Goal: Information Seeking & Learning: Compare options

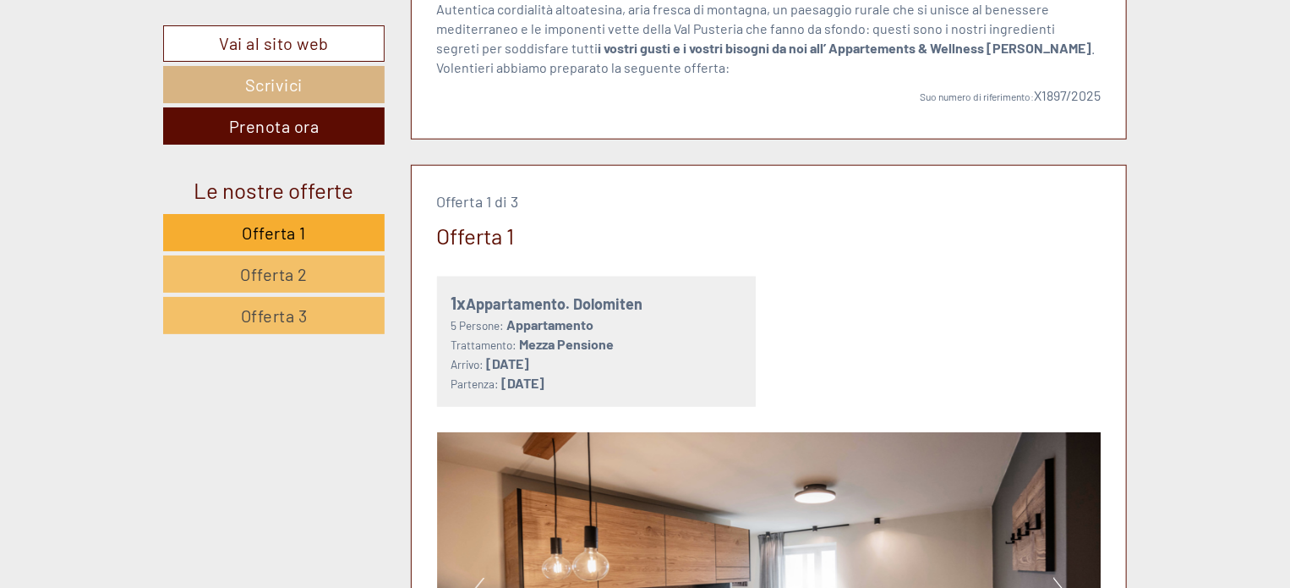
scroll to position [795, 0]
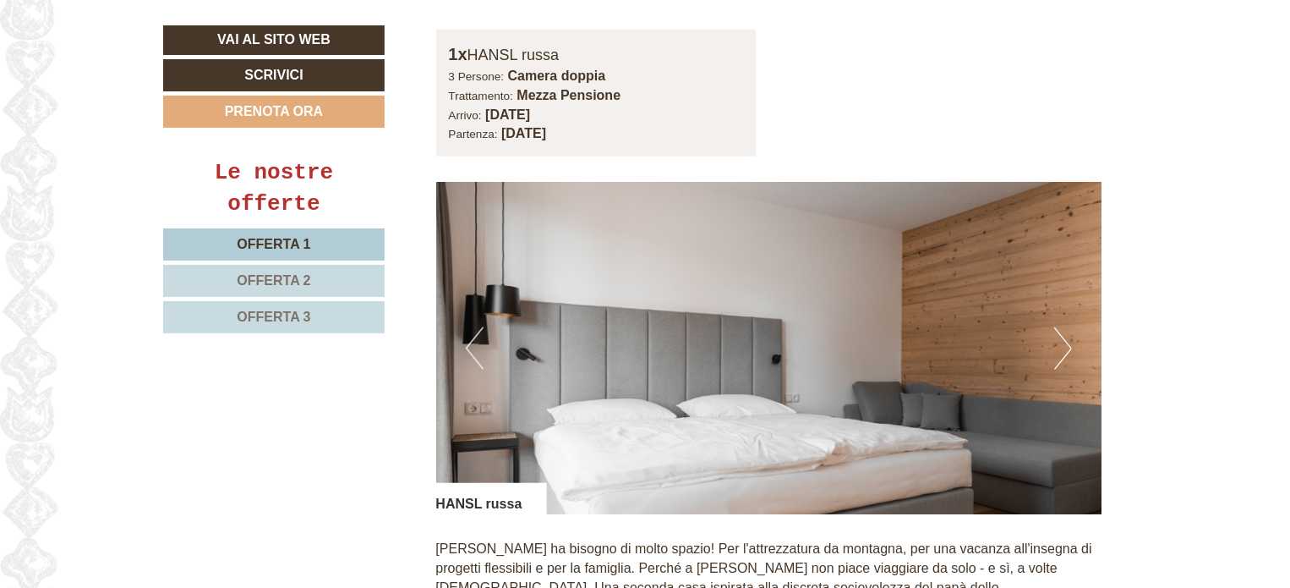
scroll to position [965, 0]
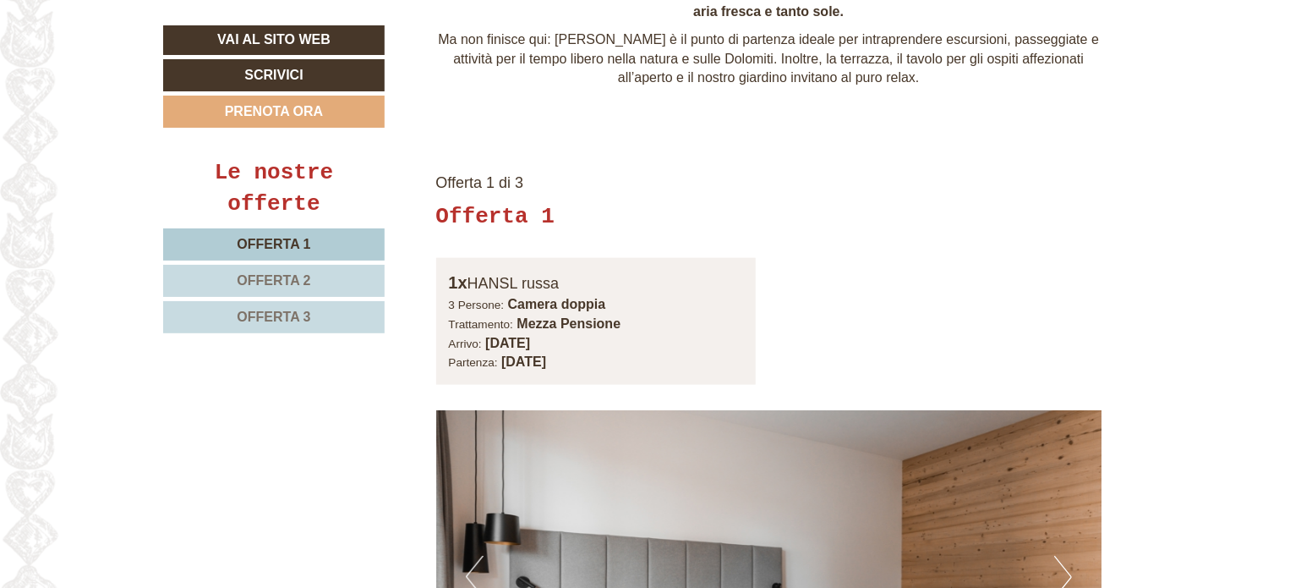
click at [320, 274] on link "Offerta 2" at bounding box center [274, 281] width 222 height 32
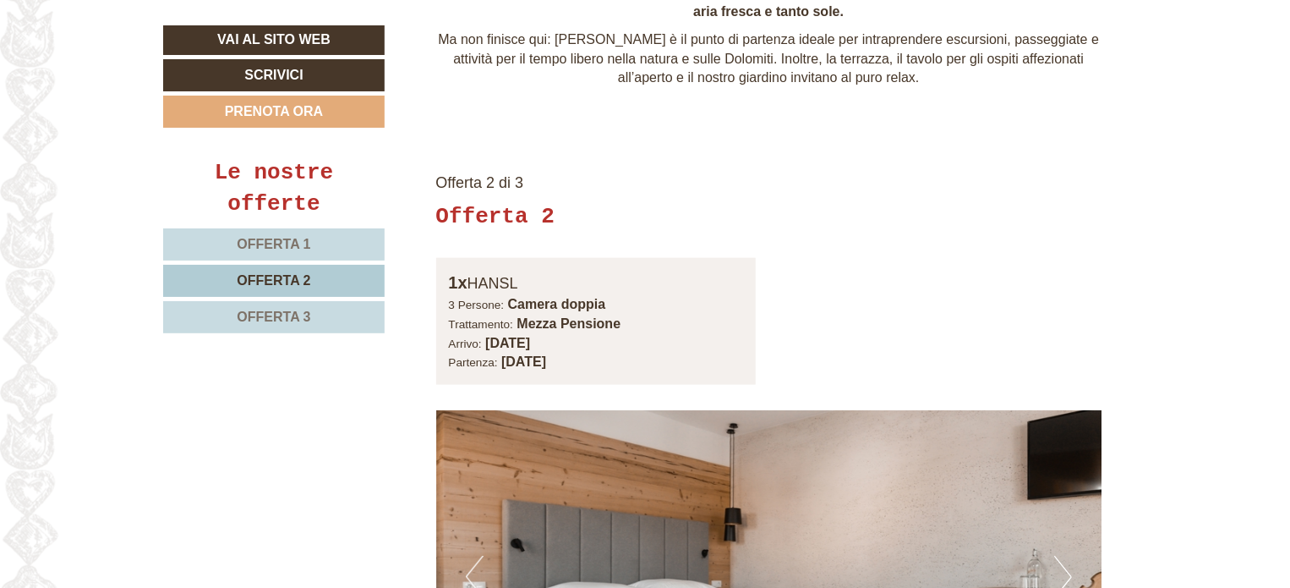
scroll to position [1092, 0]
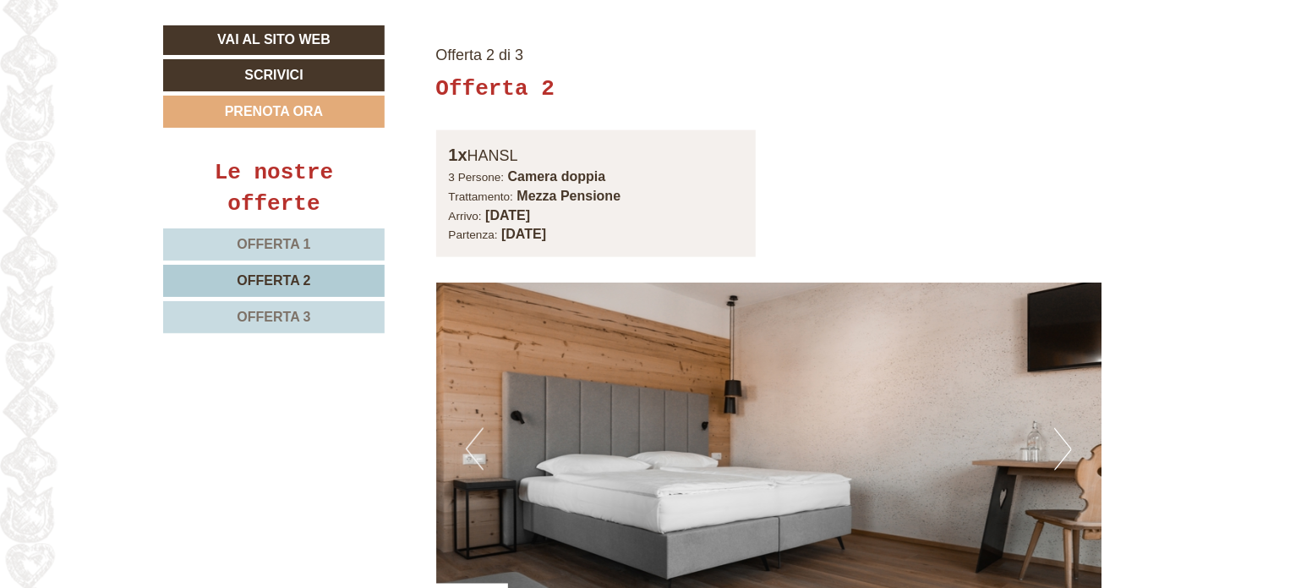
click at [343, 314] on link "Offerta 3" at bounding box center [274, 317] width 222 height 32
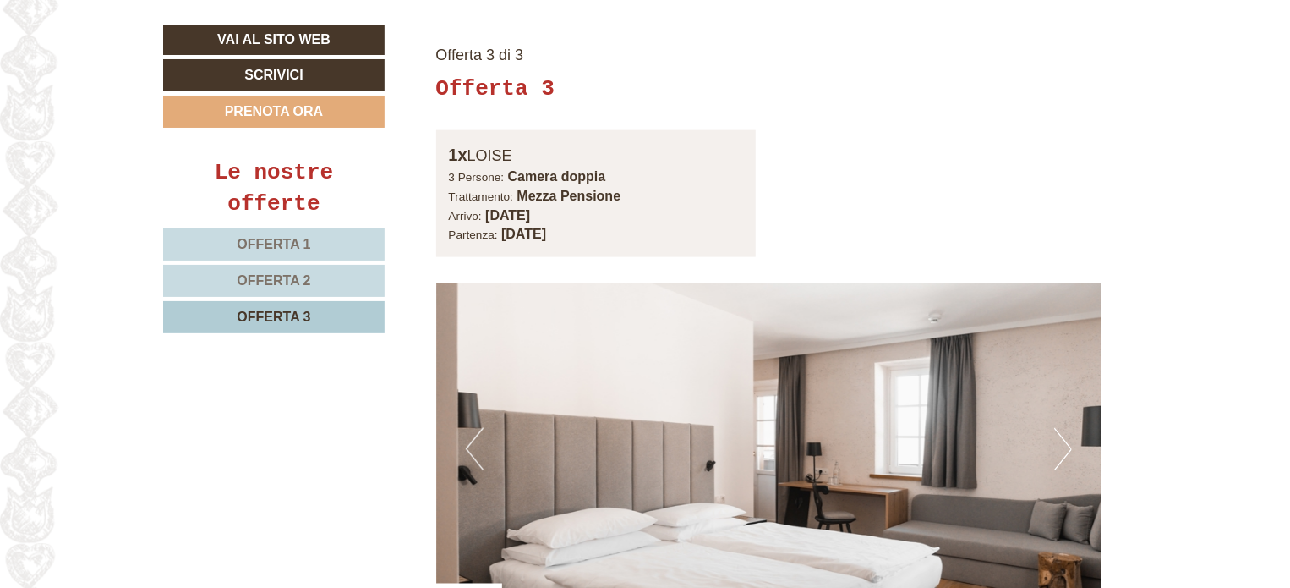
click at [302, 246] on span "Offerta 1" at bounding box center [274, 244] width 74 height 14
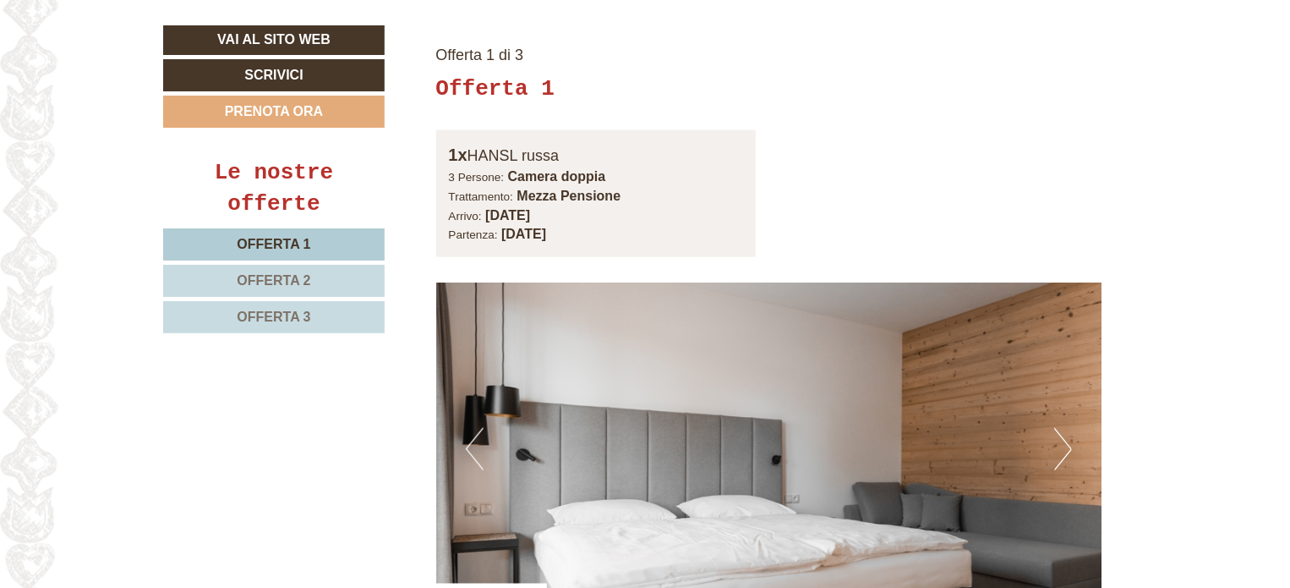
click at [298, 273] on span "Offerta 2" at bounding box center [274, 280] width 74 height 14
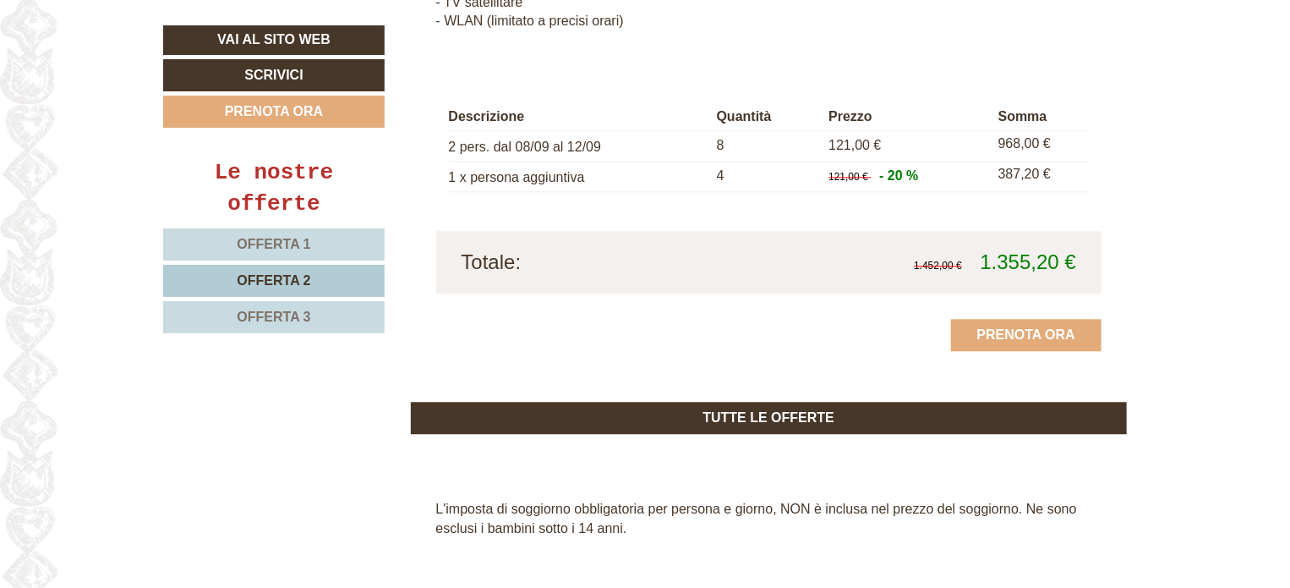
scroll to position [1975, 0]
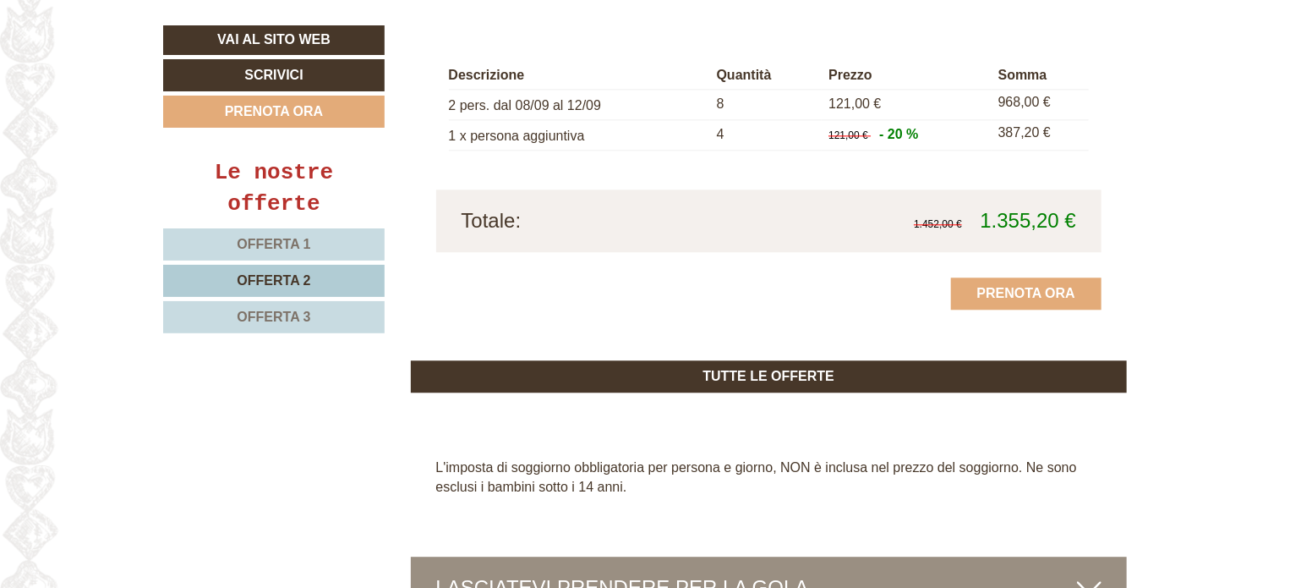
click at [298, 315] on span "Offerta 3" at bounding box center [274, 316] width 74 height 14
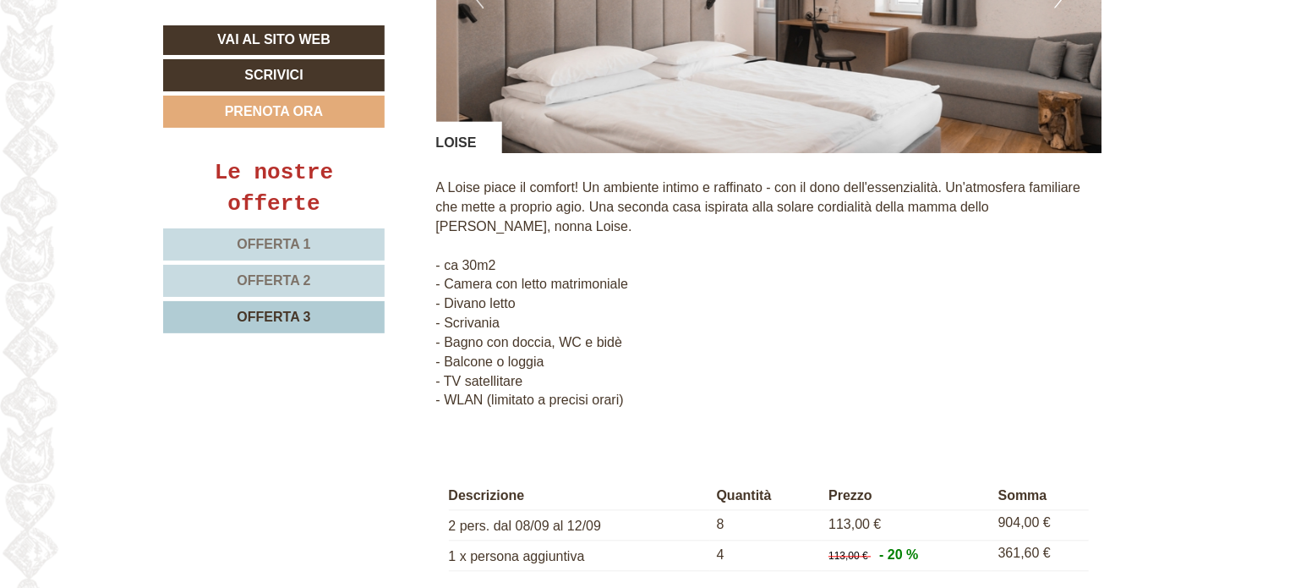
scroll to position [1451, 0]
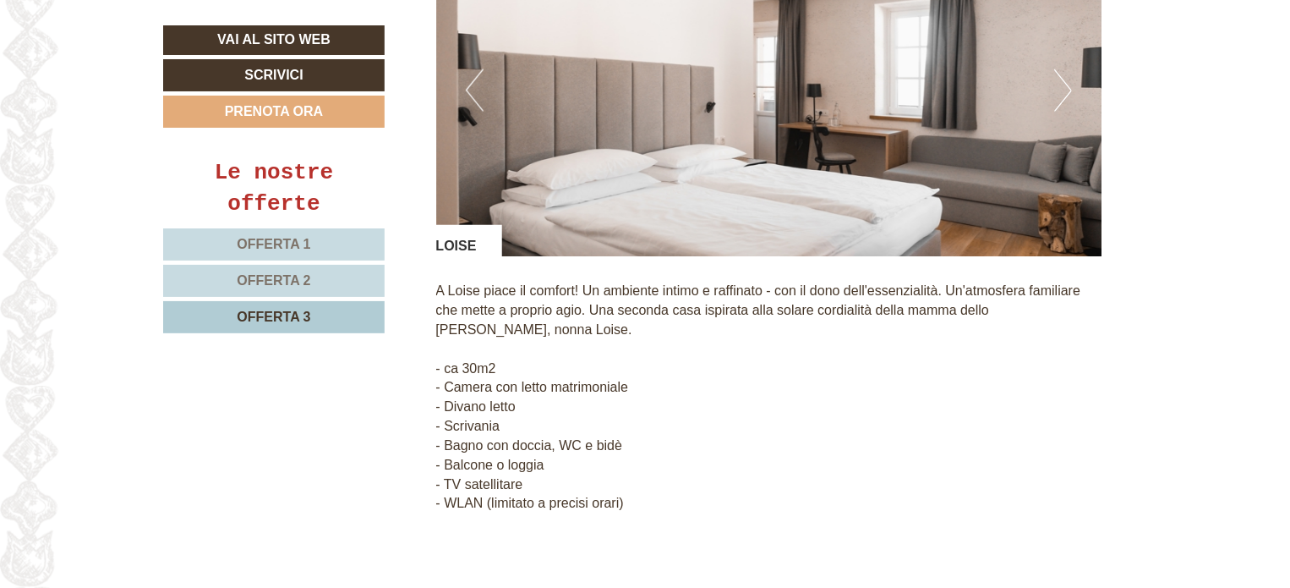
click at [301, 243] on span "Offerta 1" at bounding box center [274, 244] width 74 height 14
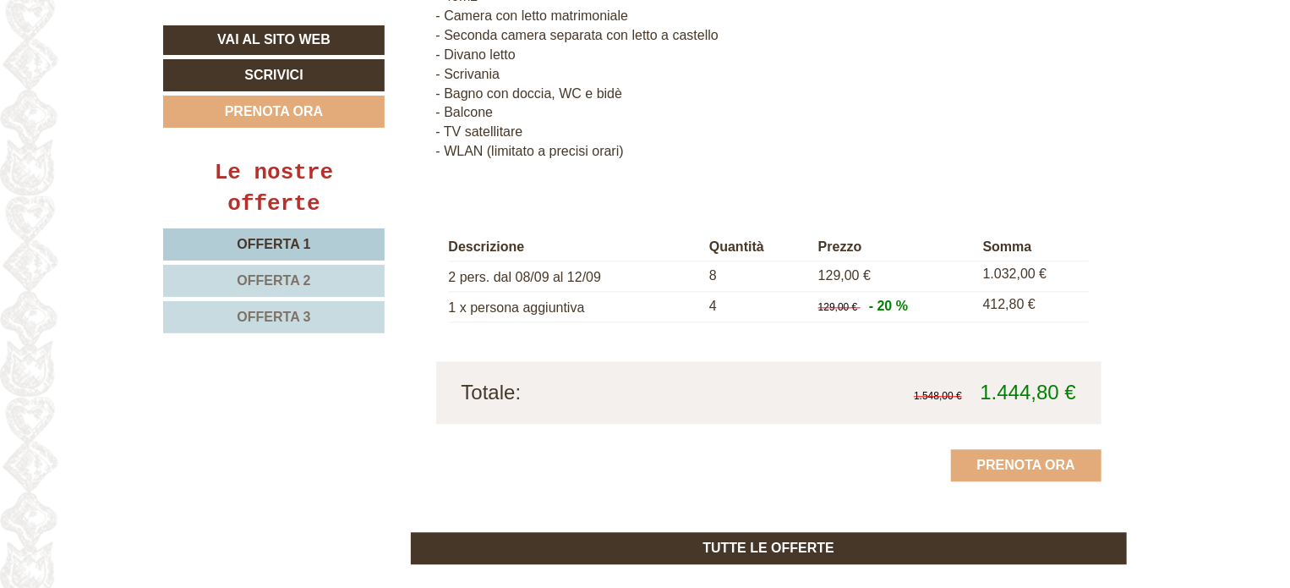
scroll to position [966, 0]
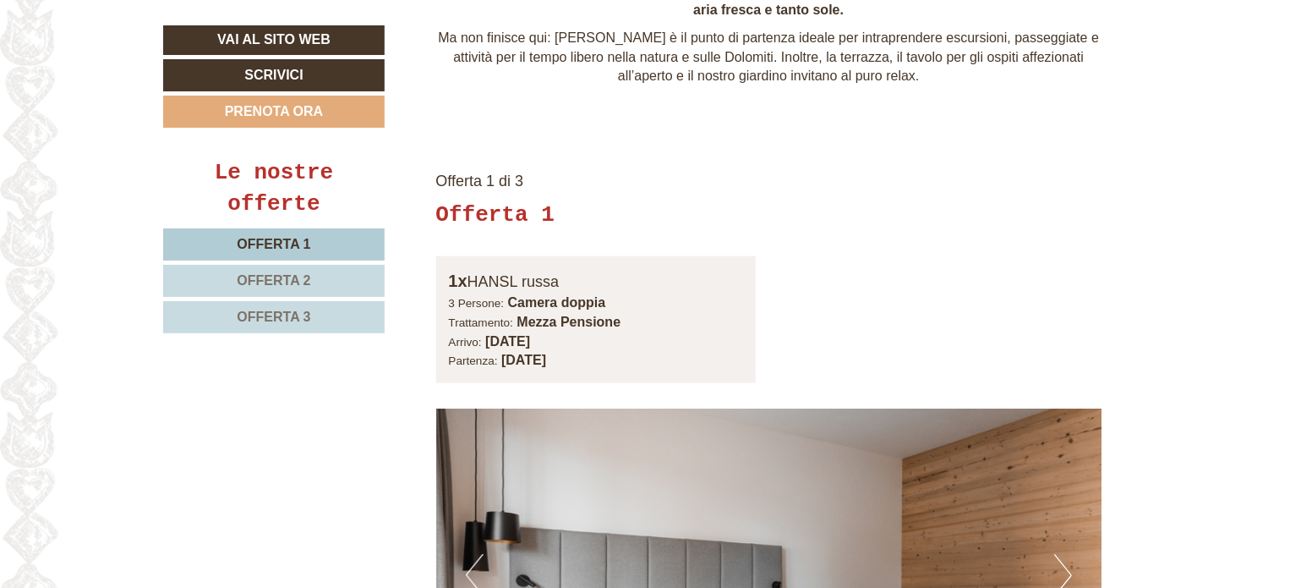
drag, startPoint x: 358, startPoint y: 262, endPoint x: 364, endPoint y: 286, distance: 24.6
click at [364, 286] on nav "Offerta 1 Offerta 2 Offerta 3" at bounding box center [276, 280] width 227 height 105
click at [364, 286] on link "Offerta 2" at bounding box center [274, 281] width 222 height 32
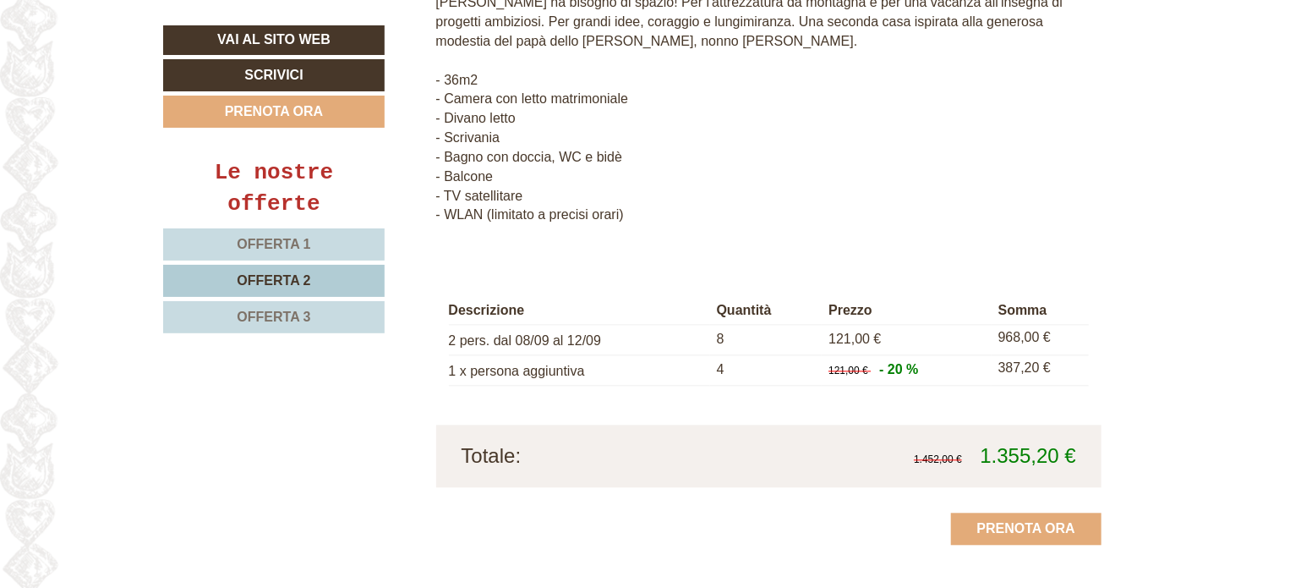
scroll to position [1753, 0]
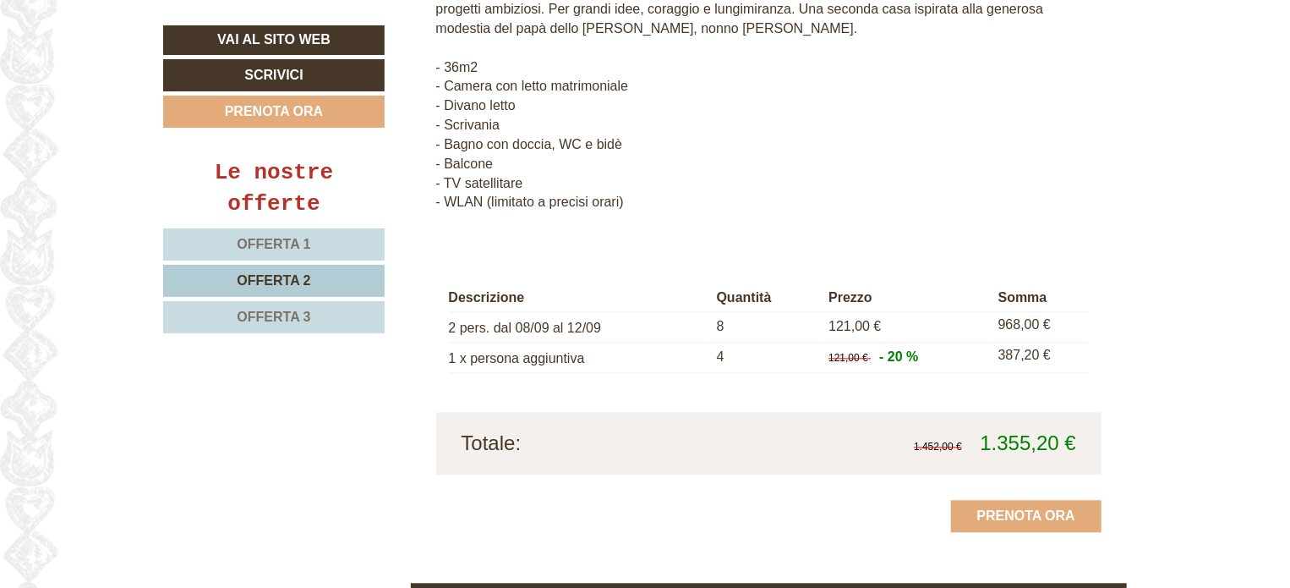
click at [257, 302] on link "Offerta 3" at bounding box center [274, 317] width 222 height 32
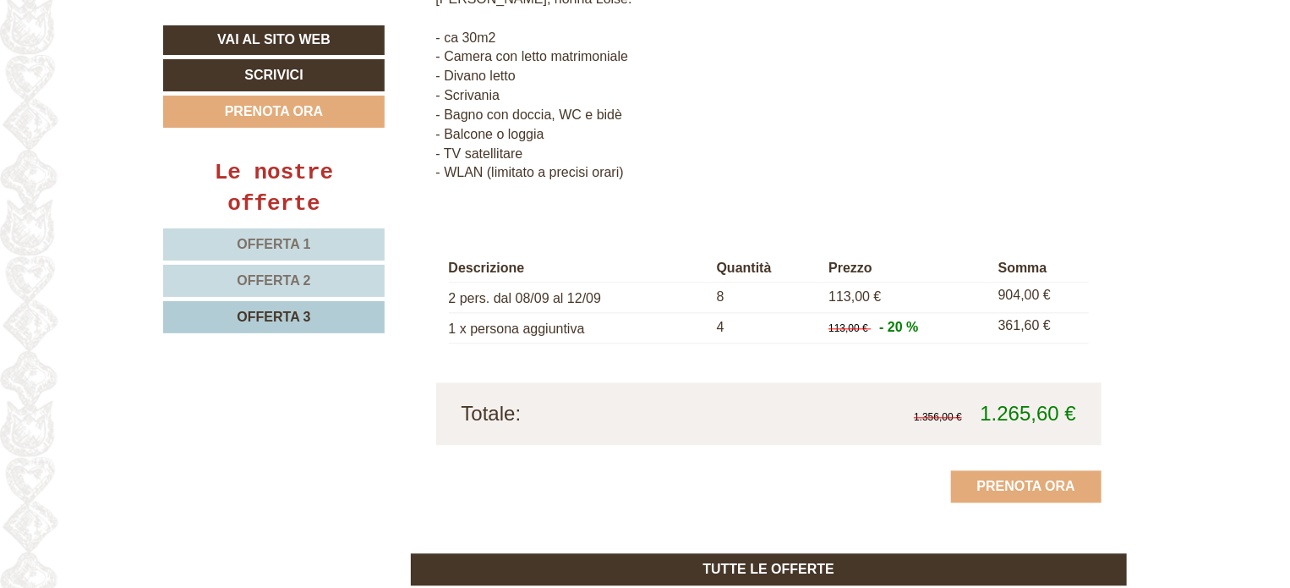
scroll to position [1741, 0]
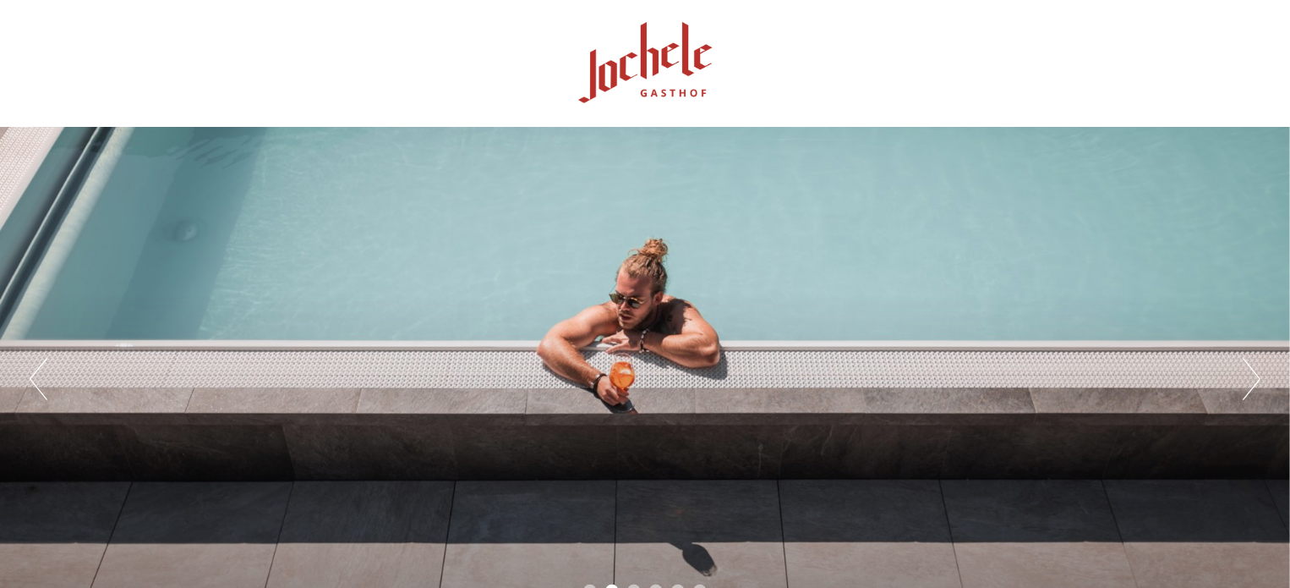
drag, startPoint x: 1288, startPoint y: 47, endPoint x: 1293, endPoint y: 34, distance: 14.2
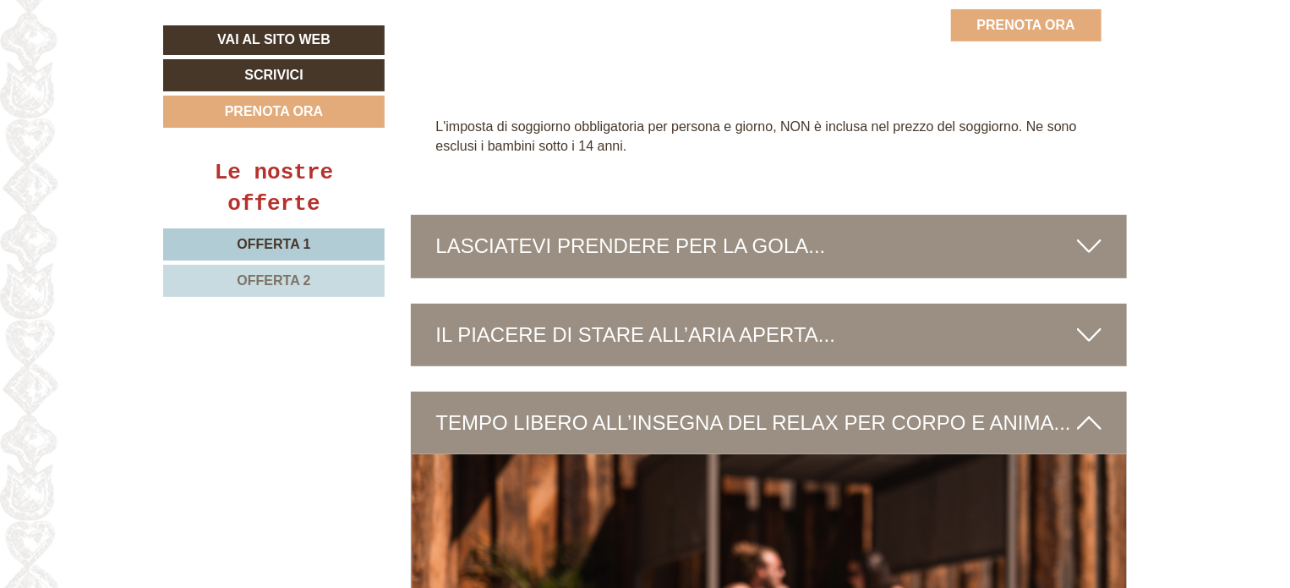
scroll to position [3638, 0]
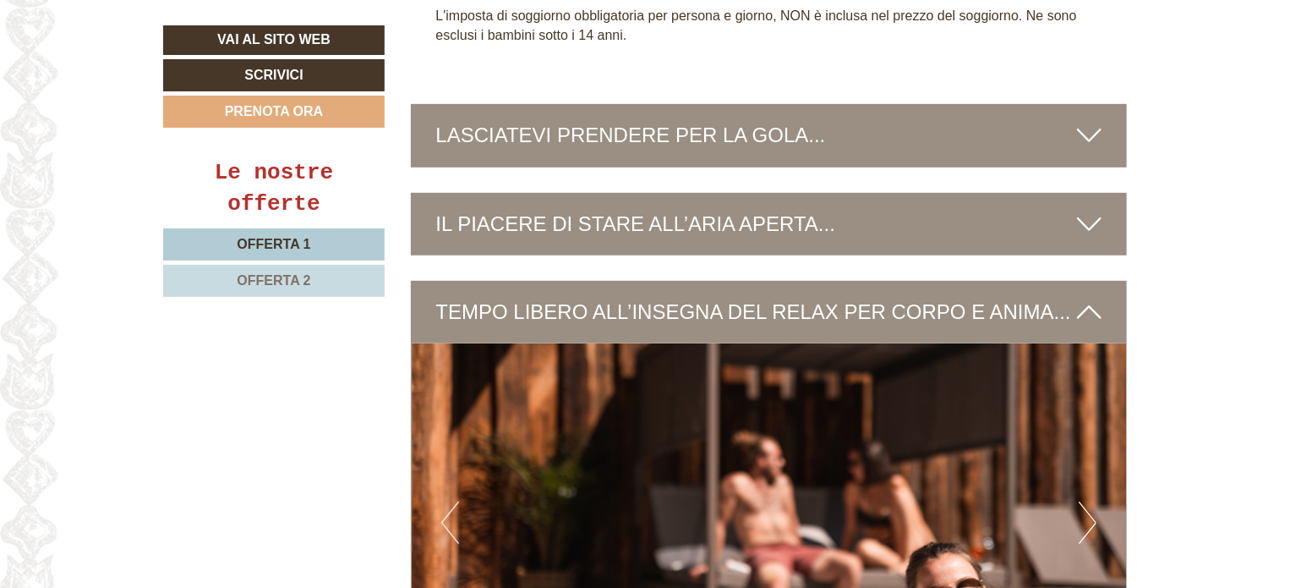
click at [365, 252] on link "Offerta 1" at bounding box center [274, 244] width 222 height 32
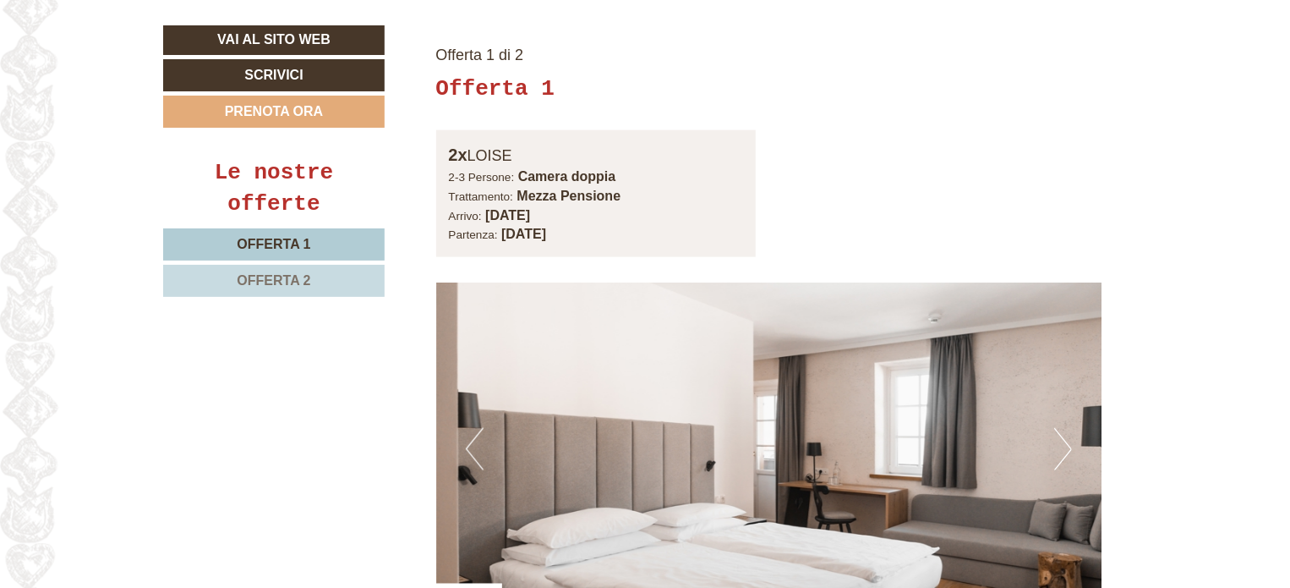
click at [321, 275] on link "Offerta 2" at bounding box center [274, 281] width 222 height 32
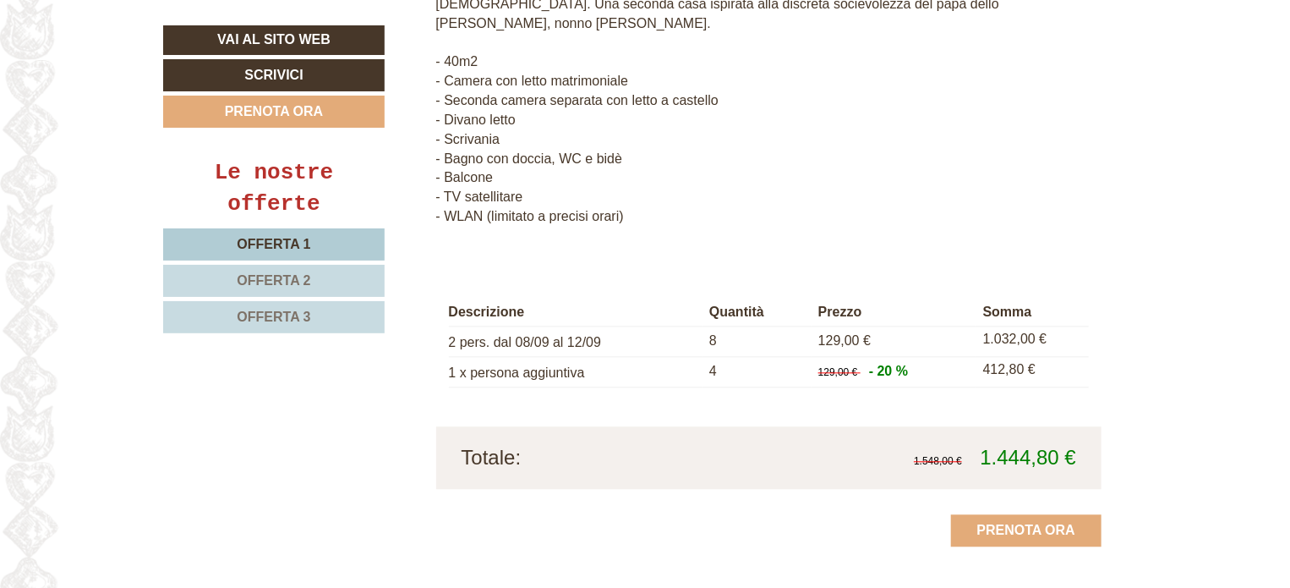
scroll to position [1803, 0]
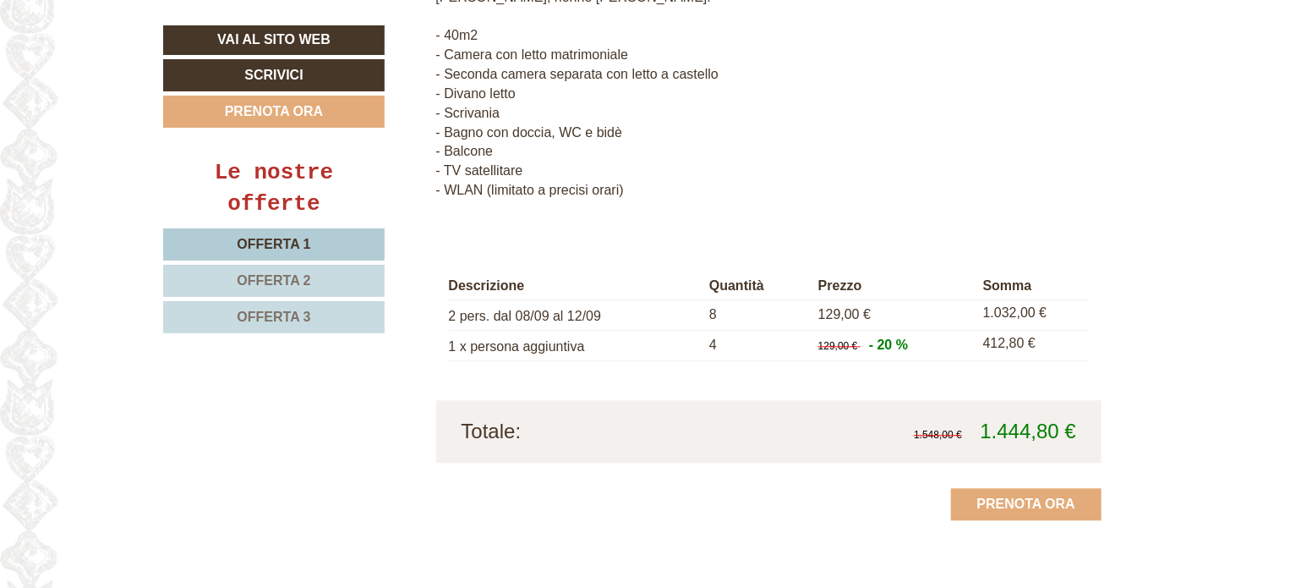
click at [291, 280] on span "Offerta 2" at bounding box center [274, 280] width 74 height 14
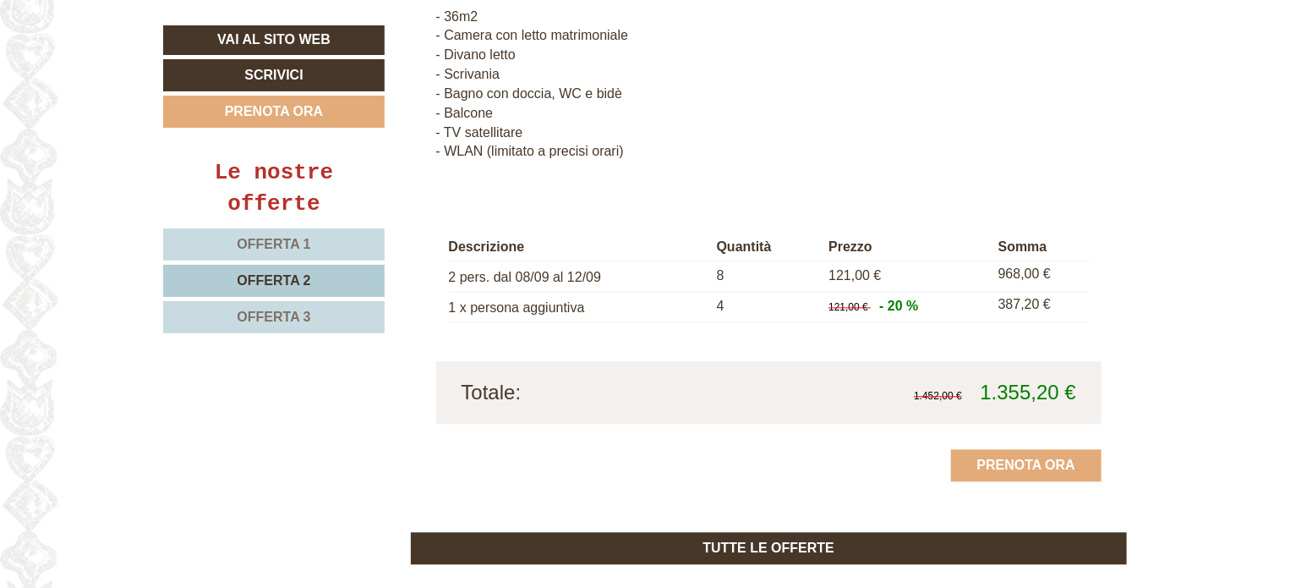
scroll to position [1092, 0]
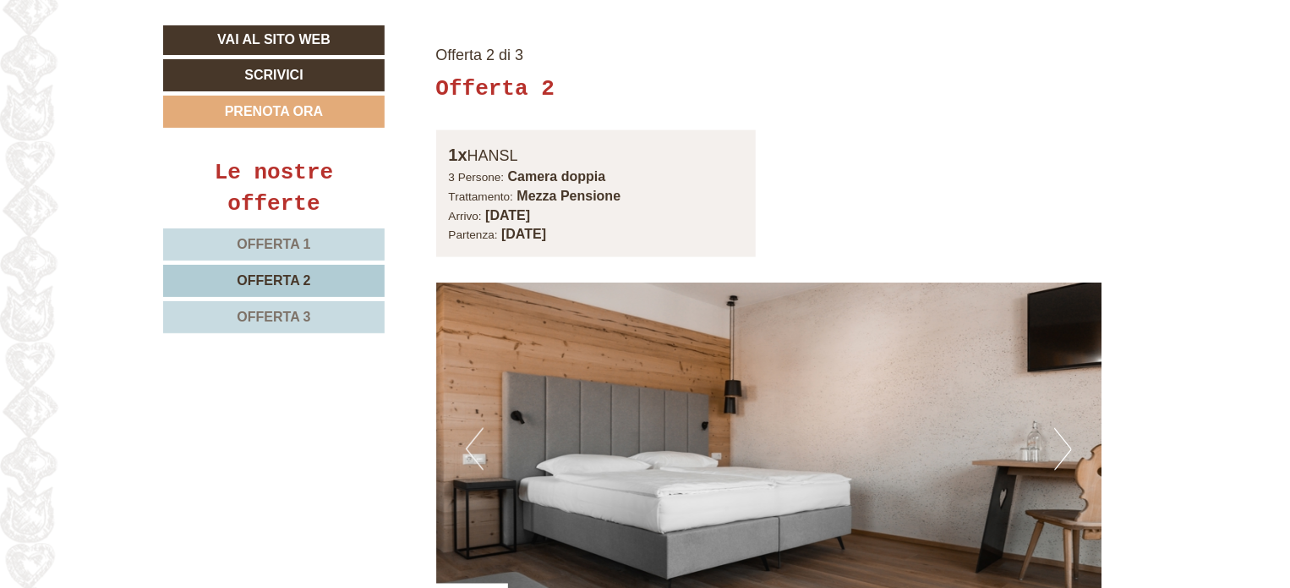
click at [298, 239] on span "Offerta 1" at bounding box center [274, 244] width 74 height 14
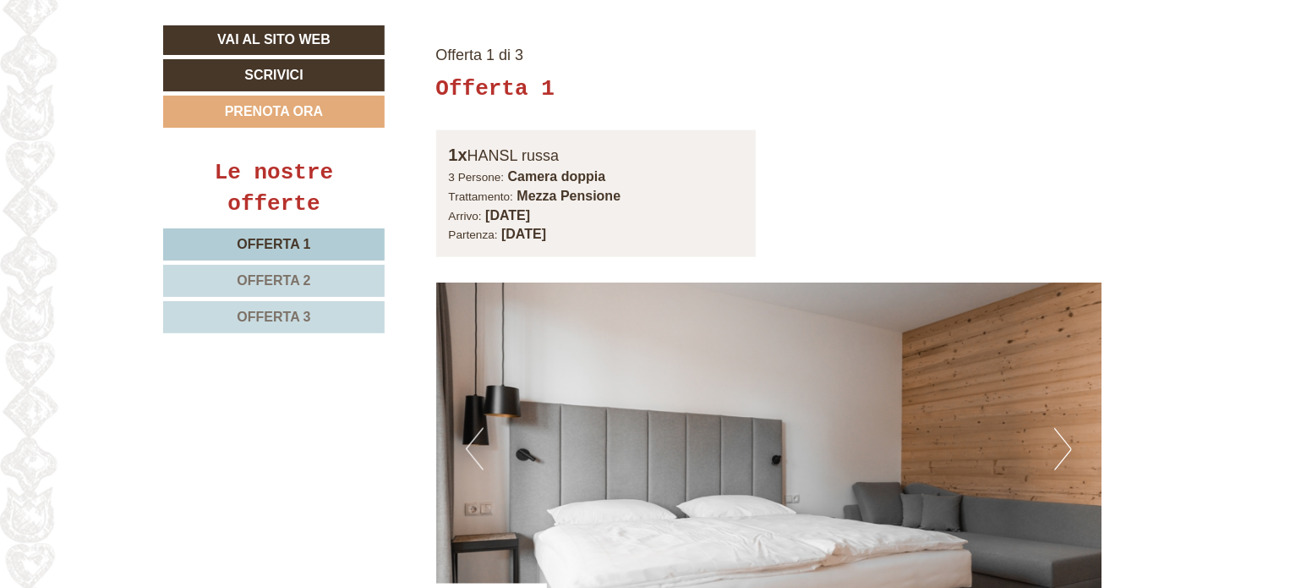
click at [308, 273] on span "Offerta 2" at bounding box center [274, 280] width 74 height 14
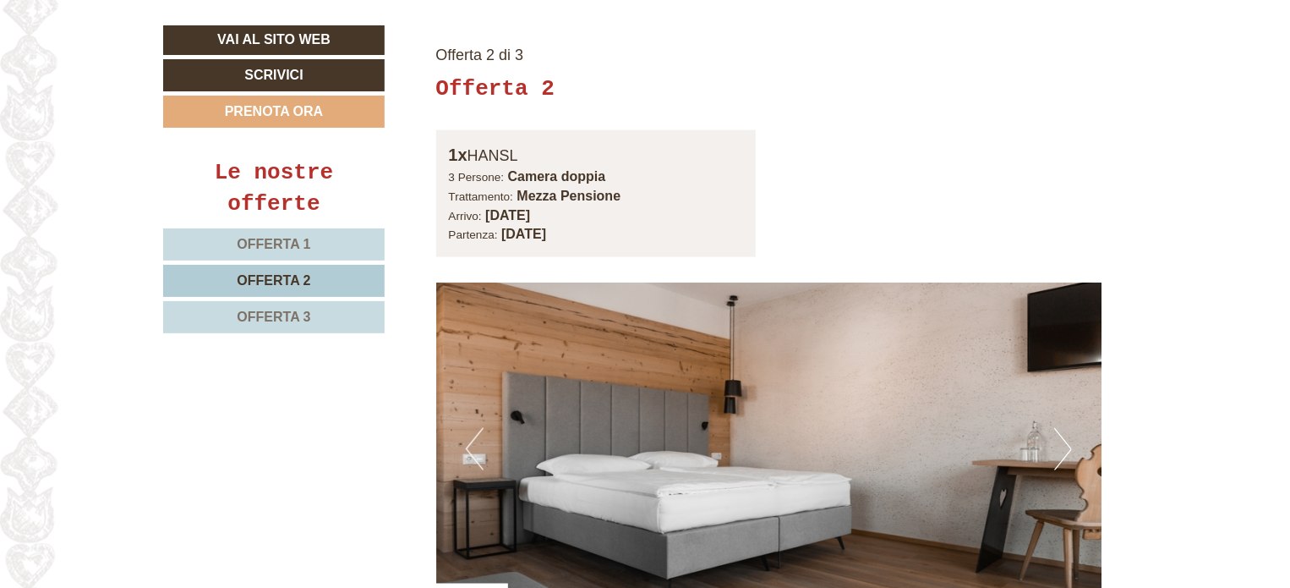
click at [320, 317] on link "Offerta 3" at bounding box center [274, 317] width 222 height 32
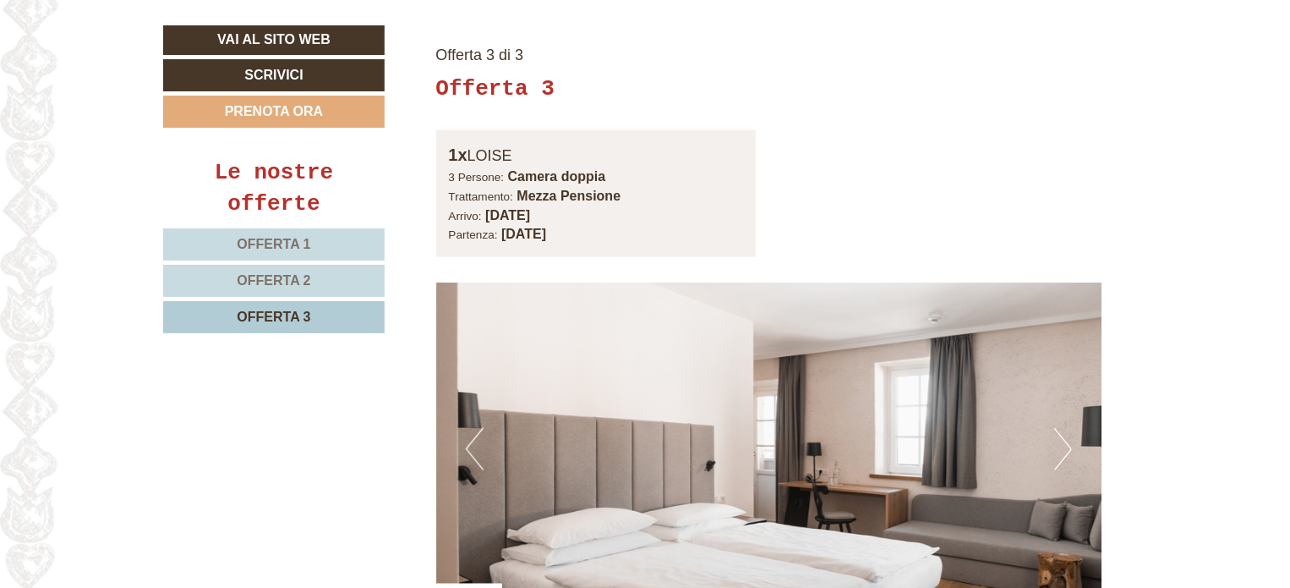
click at [313, 239] on link "Offerta 1" at bounding box center [274, 244] width 222 height 32
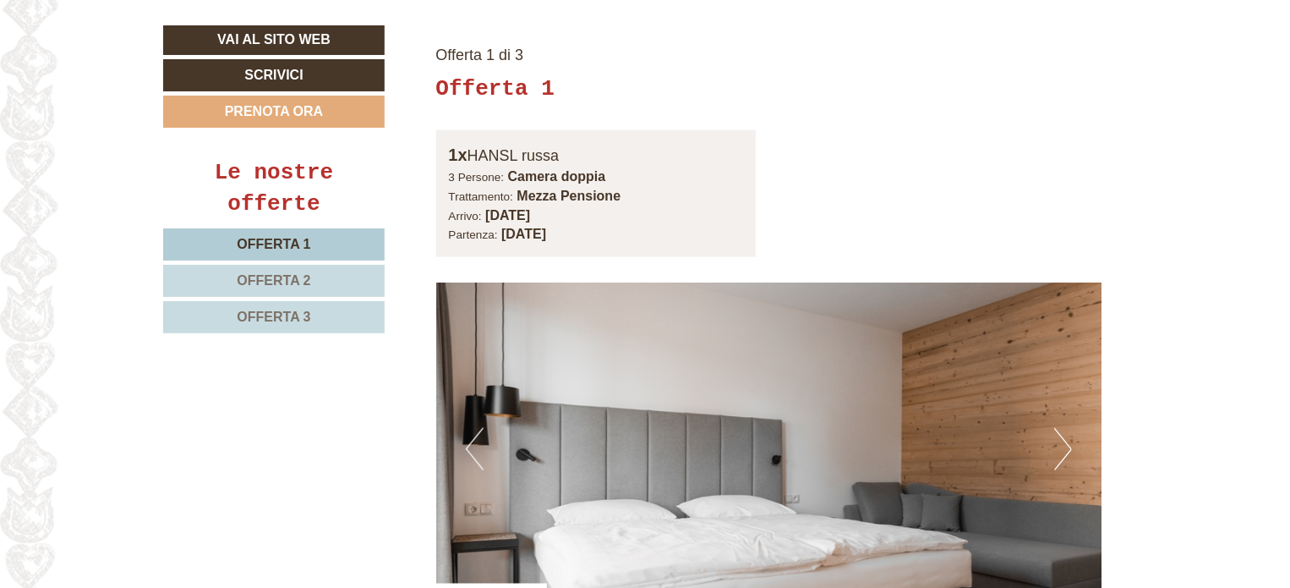
click at [308, 292] on link "Offerta 2" at bounding box center [274, 281] width 222 height 32
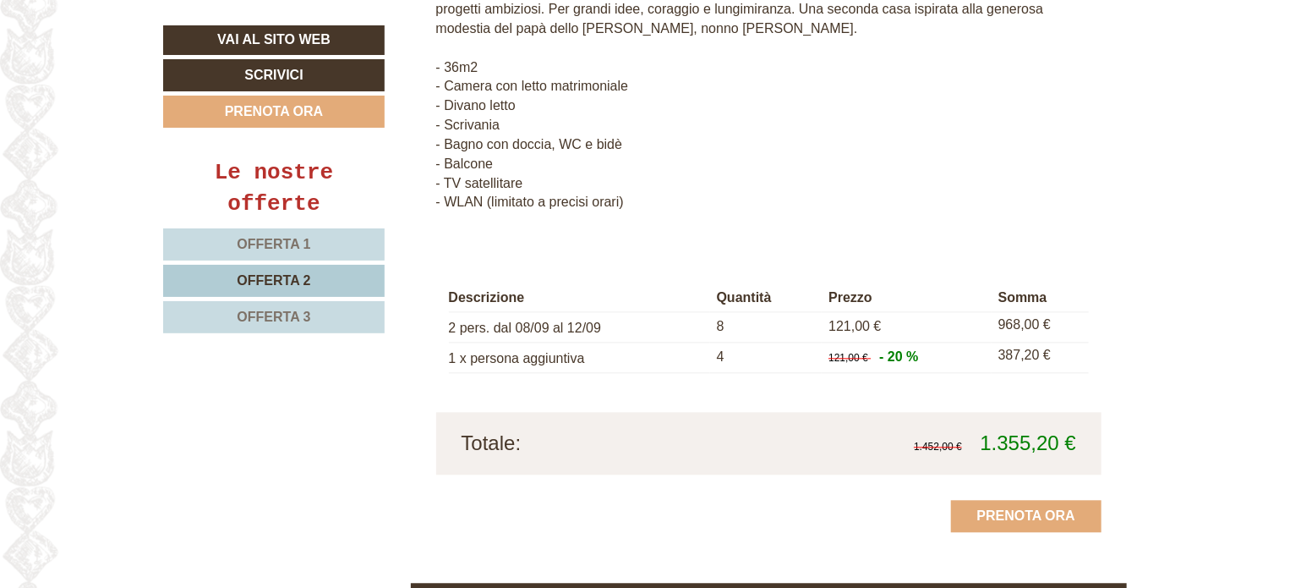
scroll to position [1789, 0]
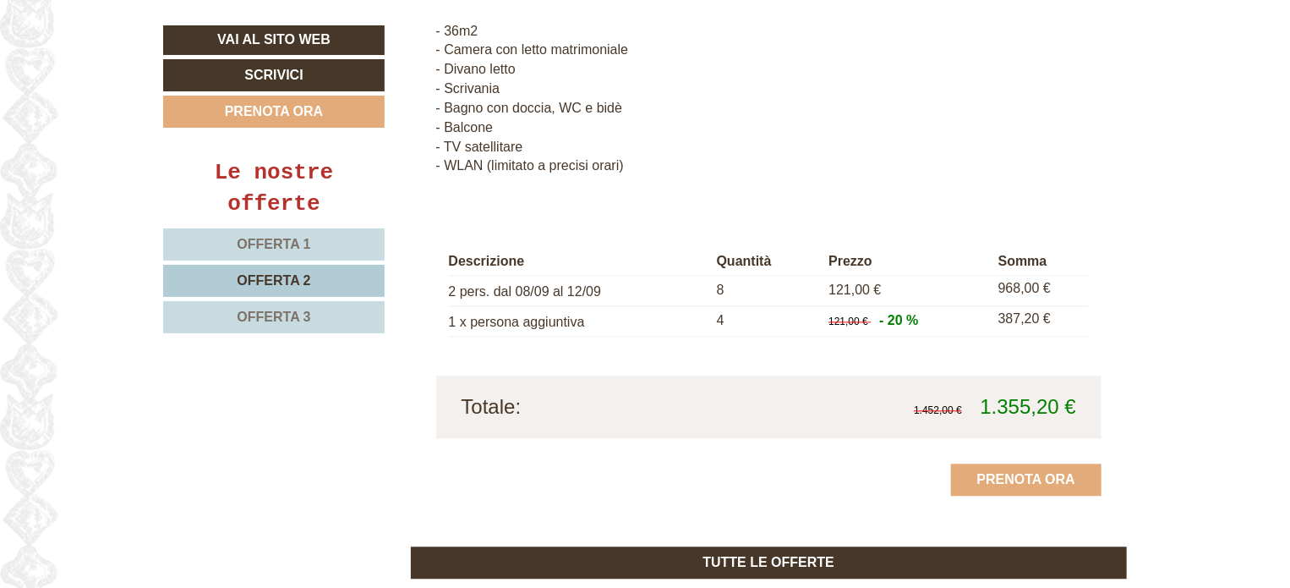
click at [330, 307] on link "Offerta 3" at bounding box center [274, 317] width 222 height 32
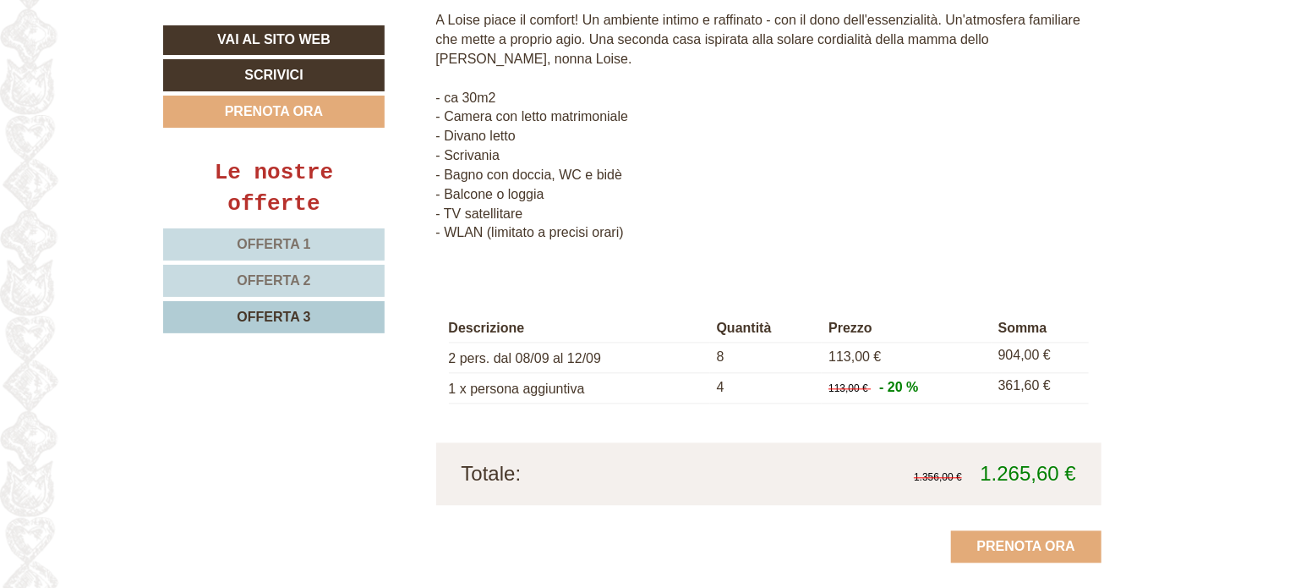
scroll to position [1728, 0]
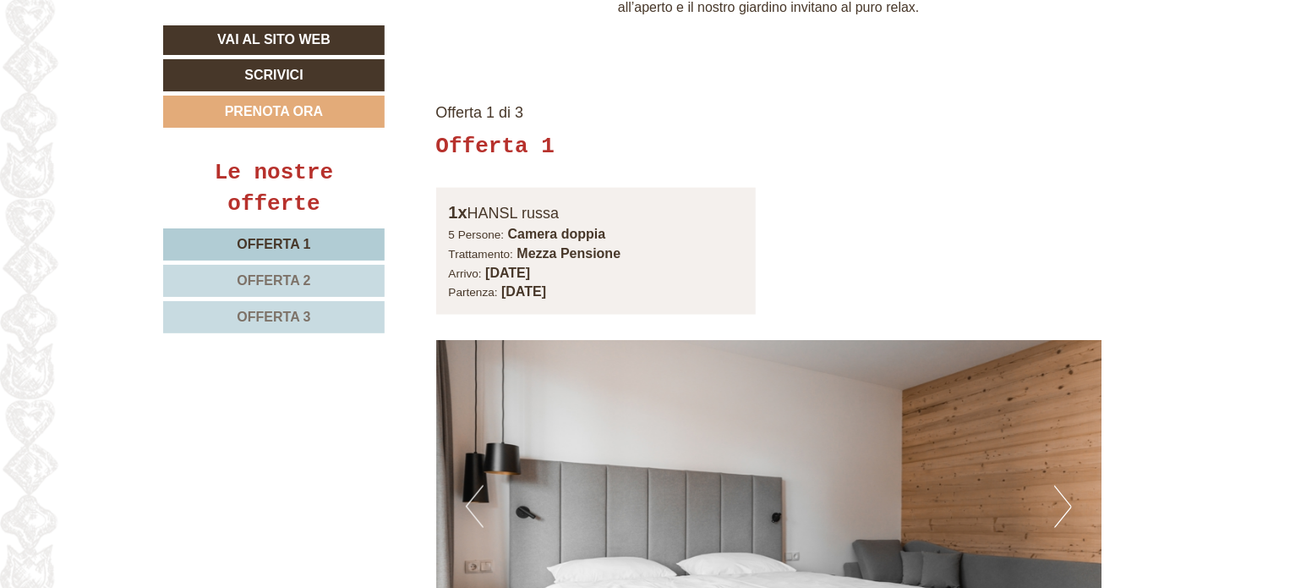
scroll to position [1079, 0]
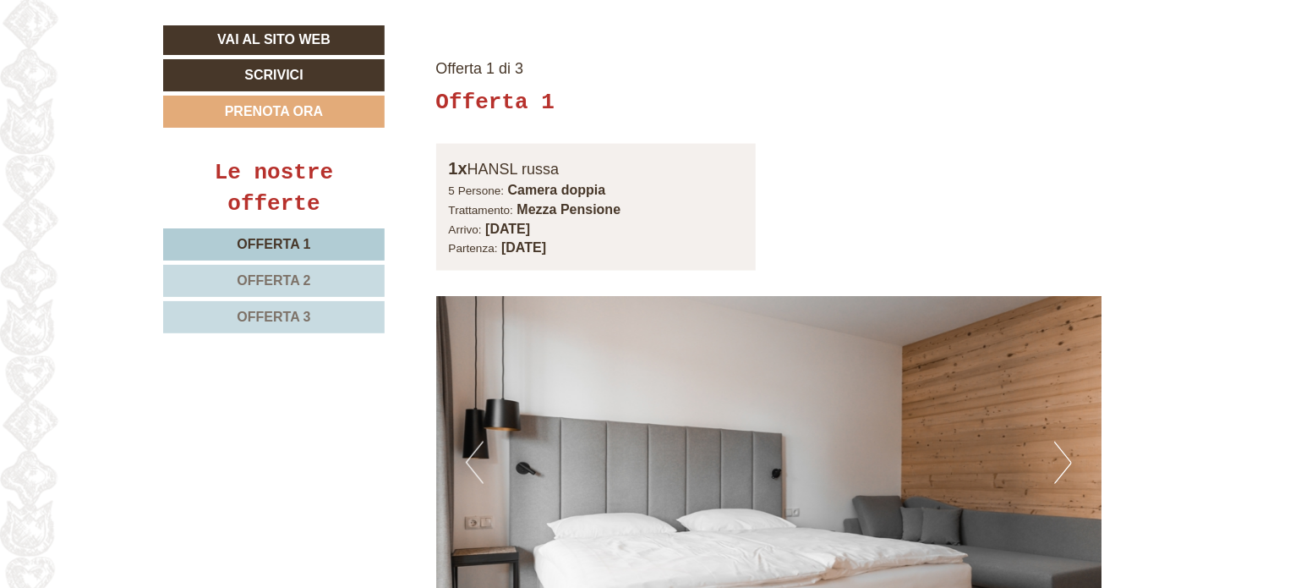
click at [367, 237] on link "Offerta 1" at bounding box center [274, 244] width 222 height 32
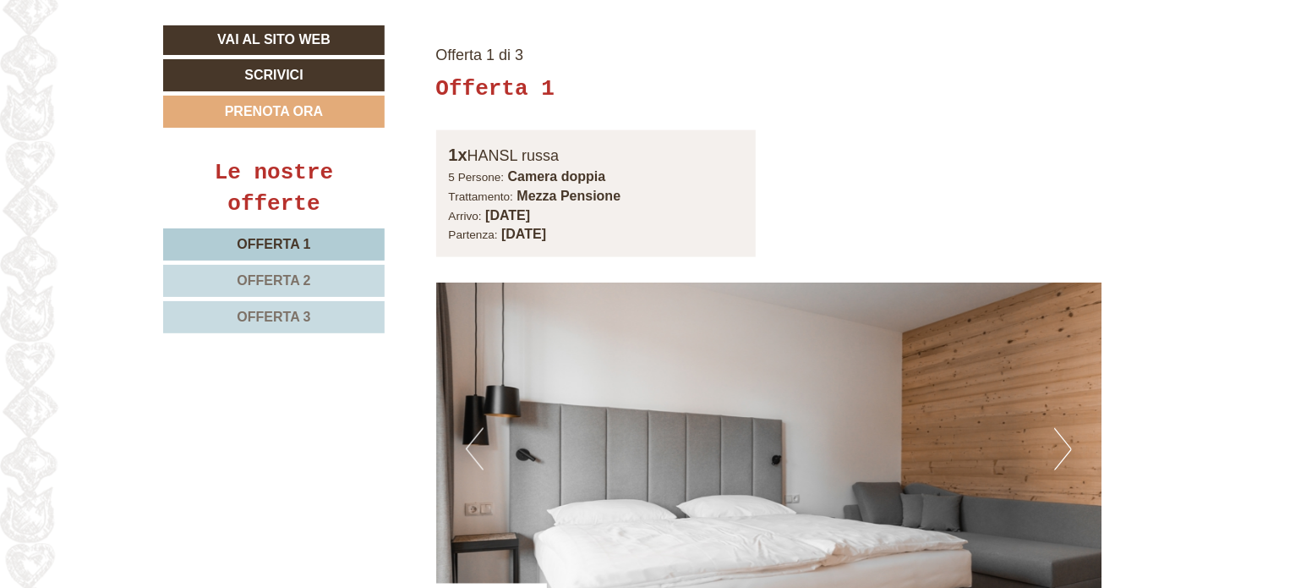
click at [372, 282] on link "Offerta 2" at bounding box center [274, 281] width 222 height 32
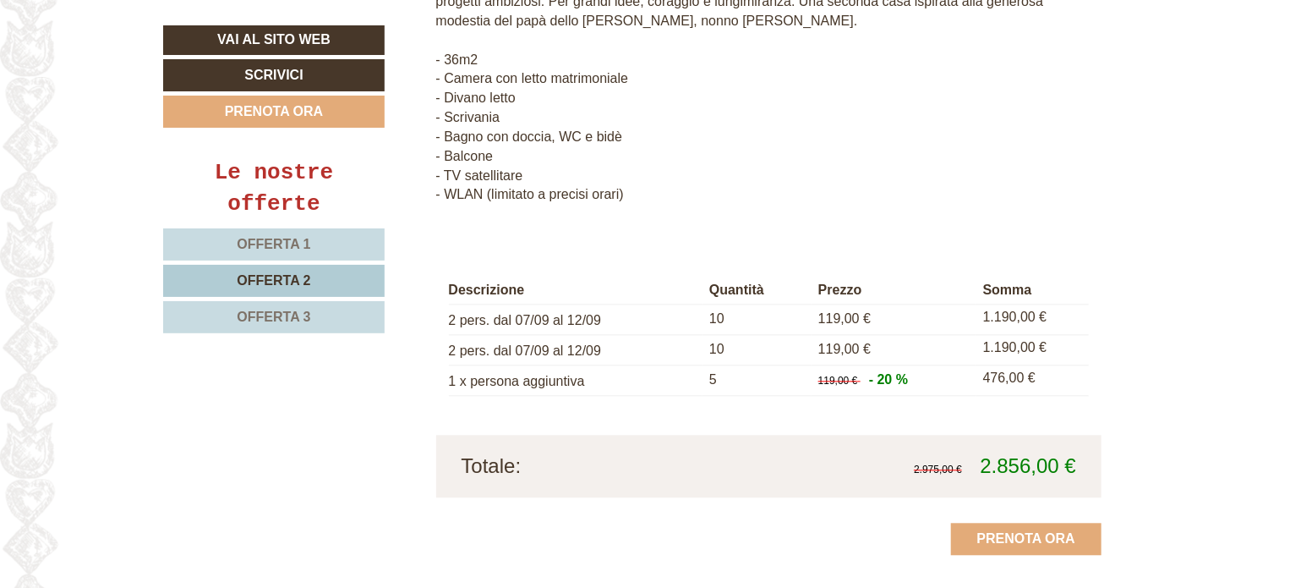
scroll to position [1718, 0]
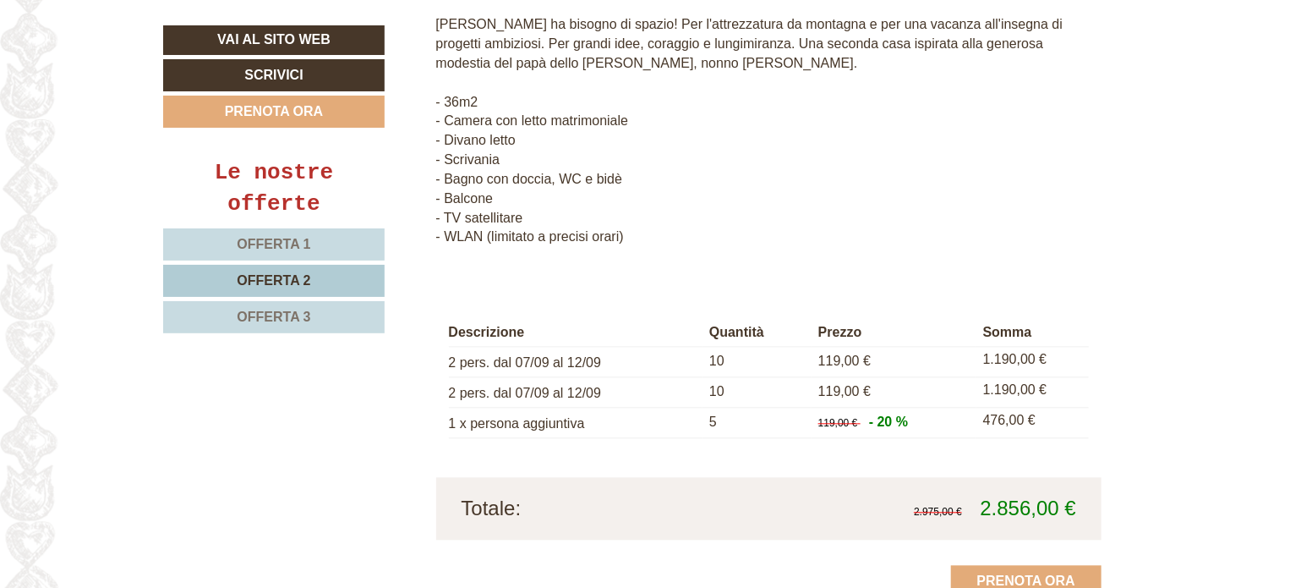
click at [243, 326] on link "Offerta 3" at bounding box center [274, 317] width 222 height 32
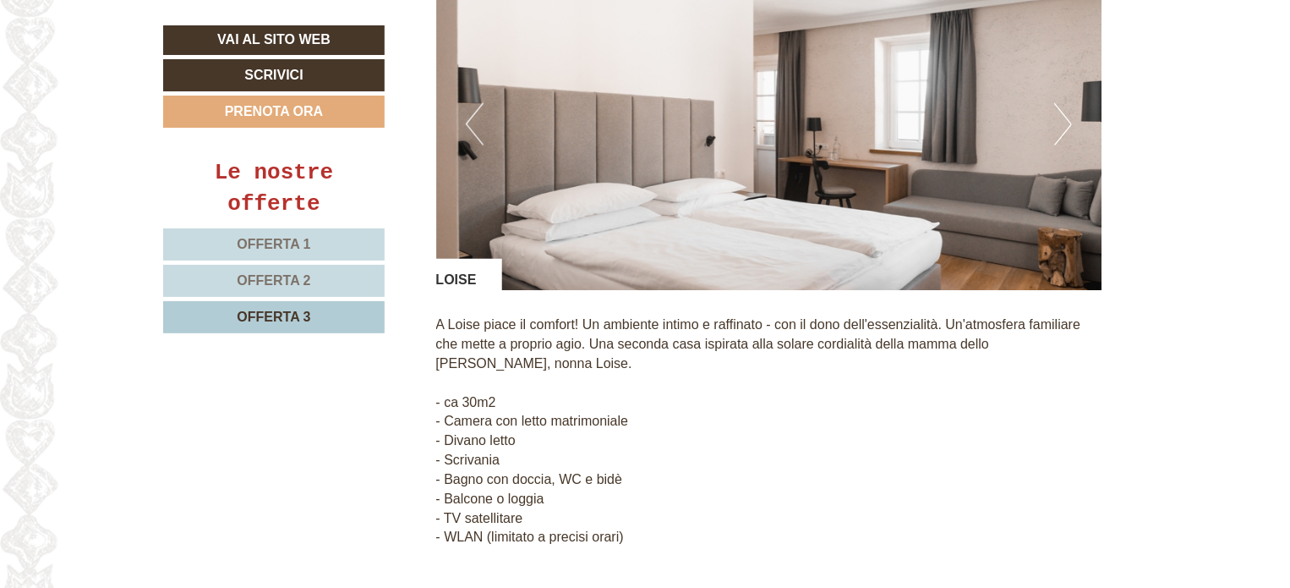
scroll to position [1380, 0]
